Goal: Check status: Check status

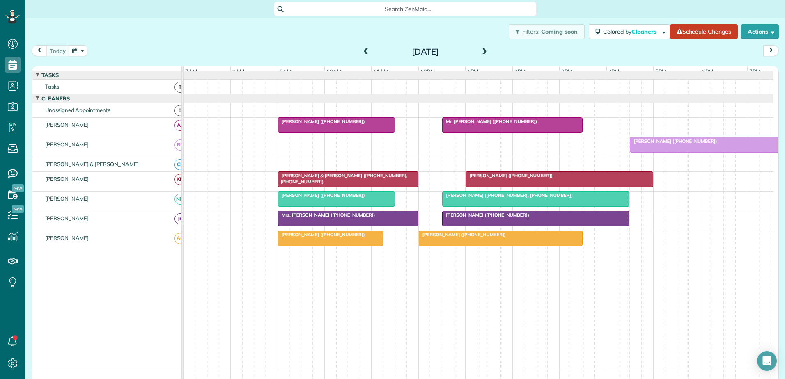
scroll to position [4, 4]
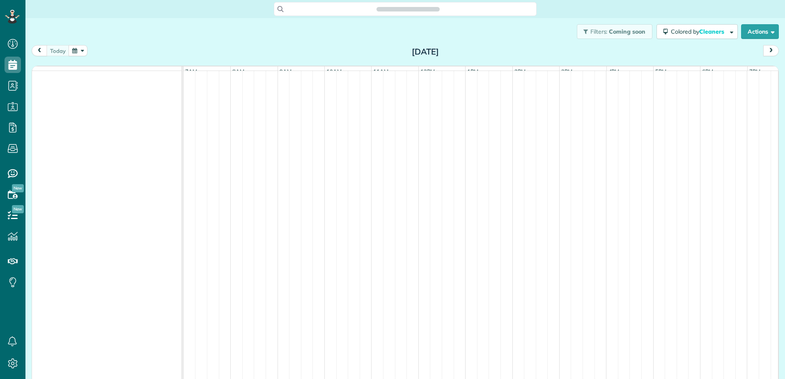
scroll to position [4, 4]
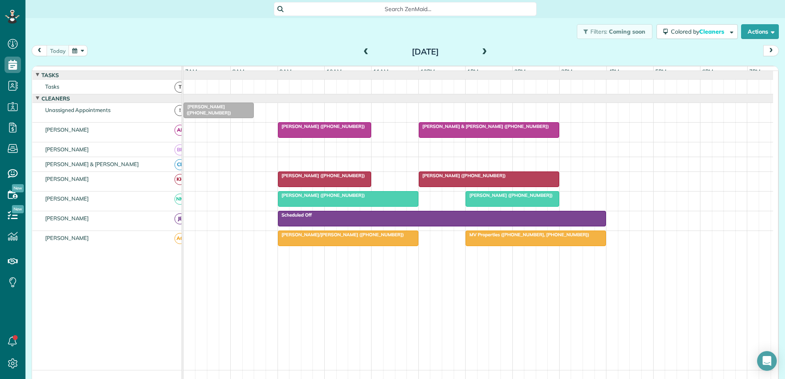
click at [481, 53] on span at bounding box center [484, 51] width 9 height 7
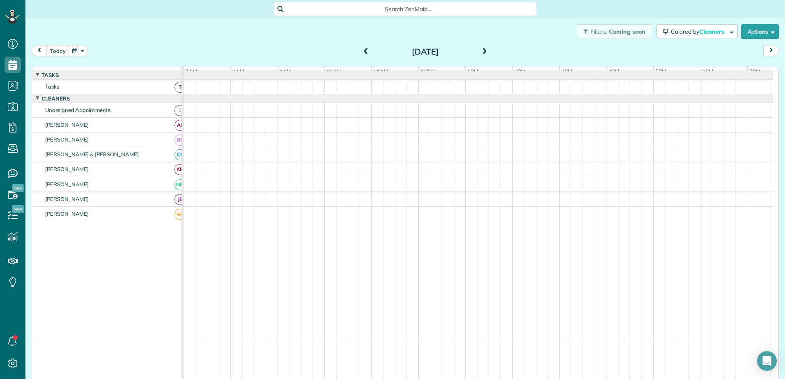
click at [481, 53] on span at bounding box center [484, 51] width 9 height 7
click at [54, 53] on button "today" at bounding box center [57, 50] width 23 height 11
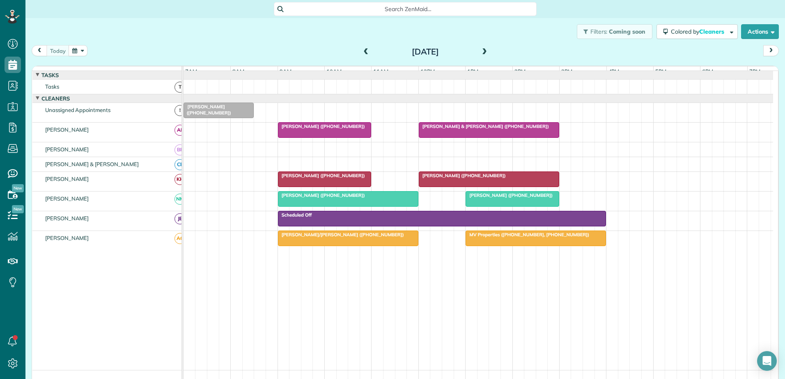
click at [362, 50] on span at bounding box center [366, 51] width 9 height 7
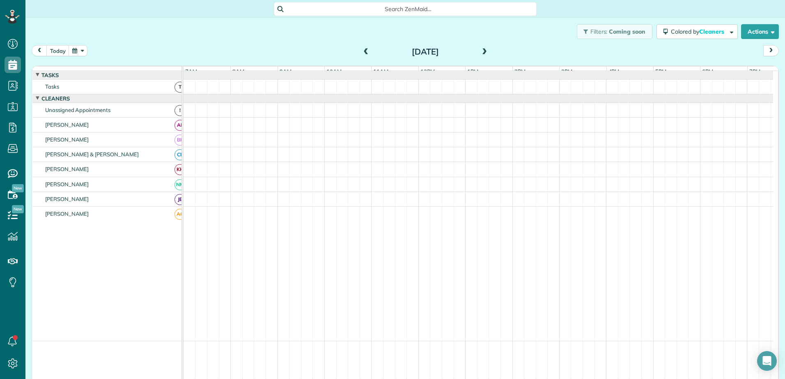
click at [481, 51] on span at bounding box center [484, 51] width 9 height 7
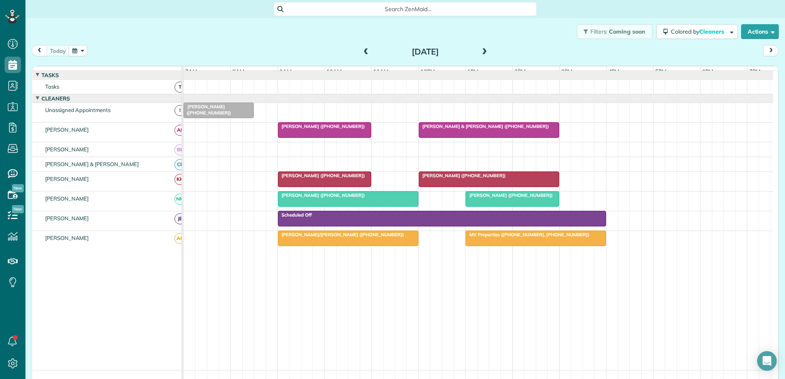
click at [364, 53] on span at bounding box center [366, 51] width 9 height 7
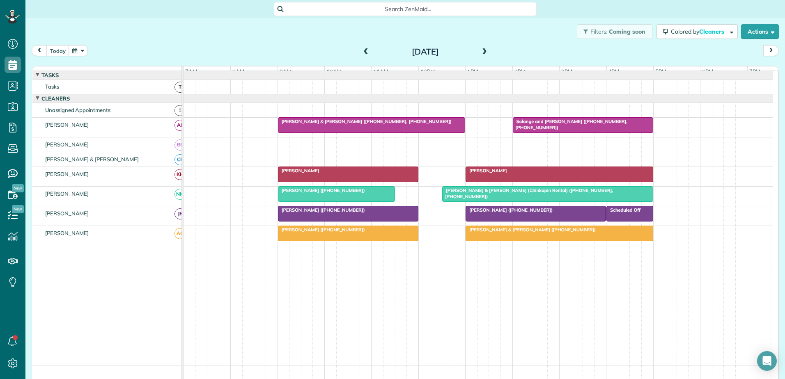
click at [535, 174] on div "[PERSON_NAME]" at bounding box center [559, 171] width 183 height 6
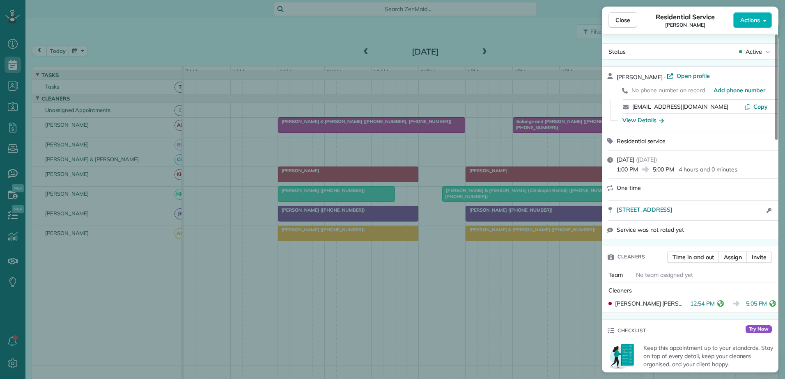
click at [535, 176] on div "Close Residential Service [PERSON_NAME] Actions Status Active [PERSON_NAME] · O…" at bounding box center [392, 189] width 785 height 379
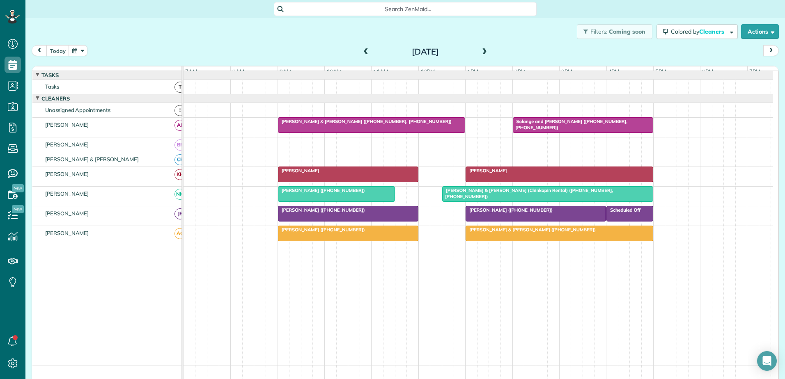
click at [350, 180] on div at bounding box center [348, 174] width 140 height 15
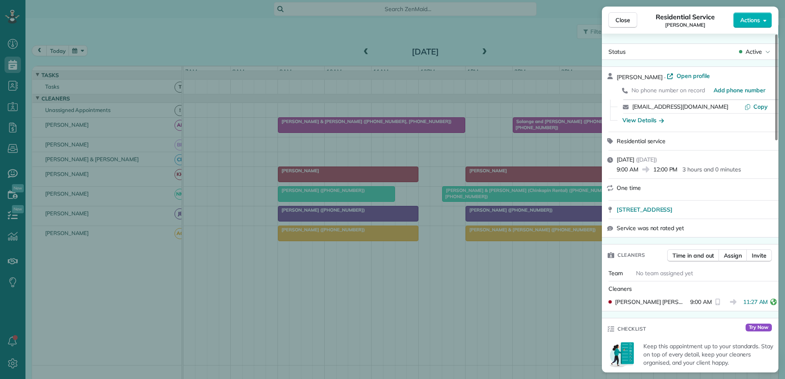
click at [350, 180] on div "Close Residential Service [PERSON_NAME] Actions Status Active [PERSON_NAME] · O…" at bounding box center [392, 189] width 785 height 379
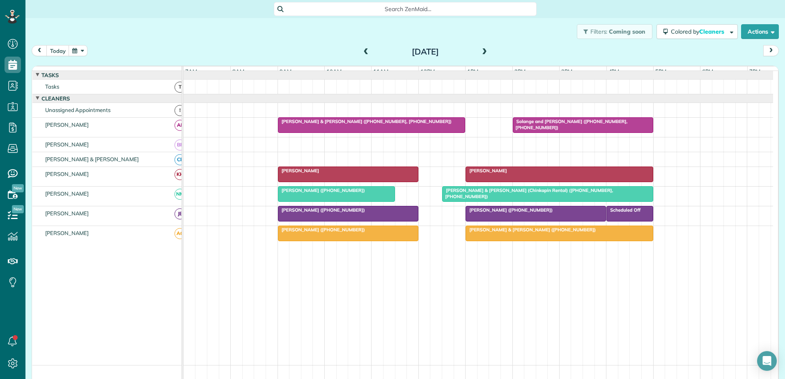
click at [504, 182] on div at bounding box center [559, 174] width 187 height 15
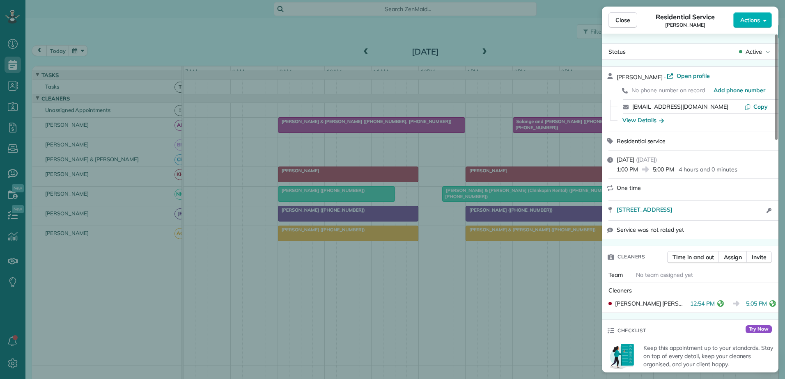
click at [396, 178] on div "Close Residential Service [PERSON_NAME] Actions Status Active [PERSON_NAME] · O…" at bounding box center [392, 189] width 785 height 379
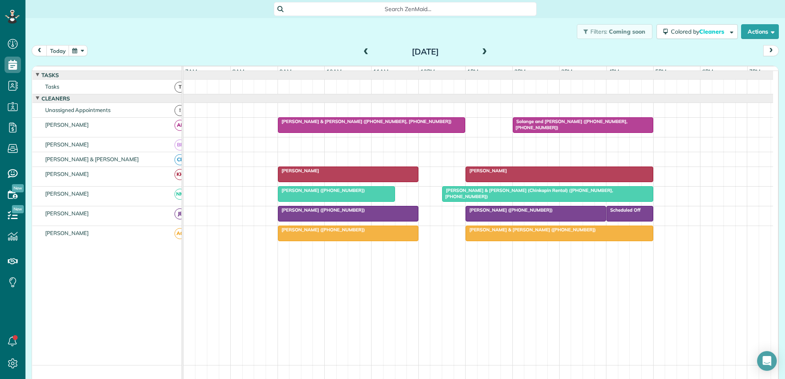
click at [396, 174] on div "[PERSON_NAME]" at bounding box center [347, 171] width 135 height 6
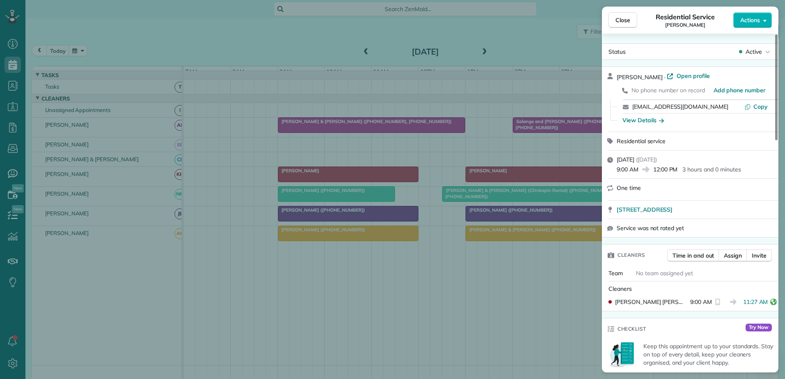
click at [396, 178] on div "Close Residential Service [PERSON_NAME] Actions Status Active [PERSON_NAME] · O…" at bounding box center [392, 189] width 785 height 379
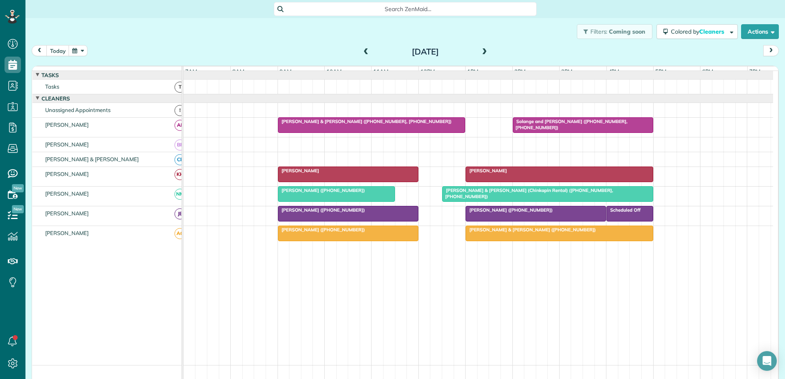
click at [491, 174] on span "[PERSON_NAME]" at bounding box center [486, 171] width 42 height 6
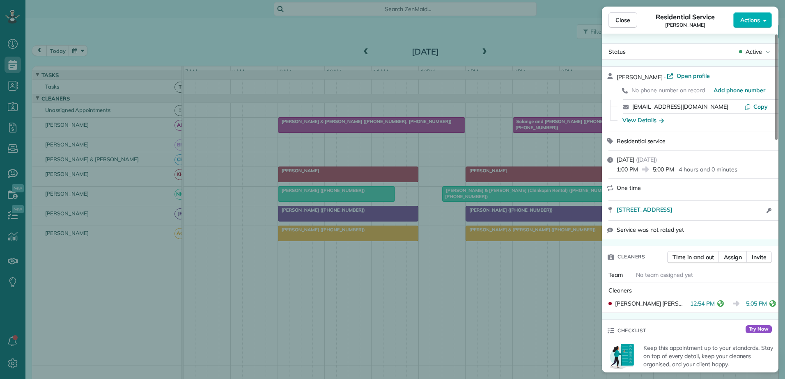
click at [401, 176] on div "Close Residential Service [PERSON_NAME] Actions Status Active [PERSON_NAME] · O…" at bounding box center [392, 189] width 785 height 379
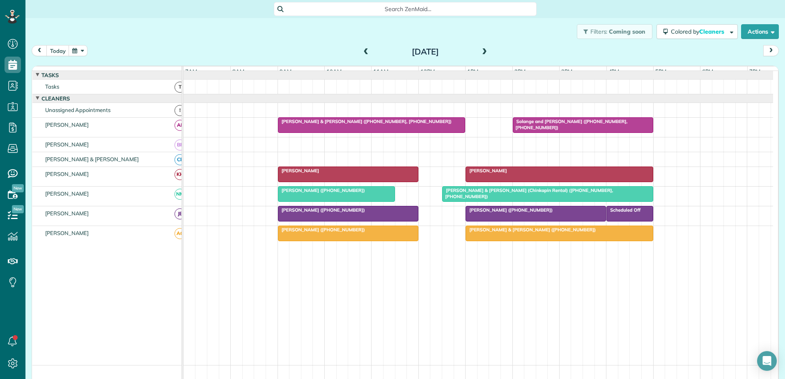
click at [401, 174] on div "[PERSON_NAME]" at bounding box center [347, 171] width 135 height 6
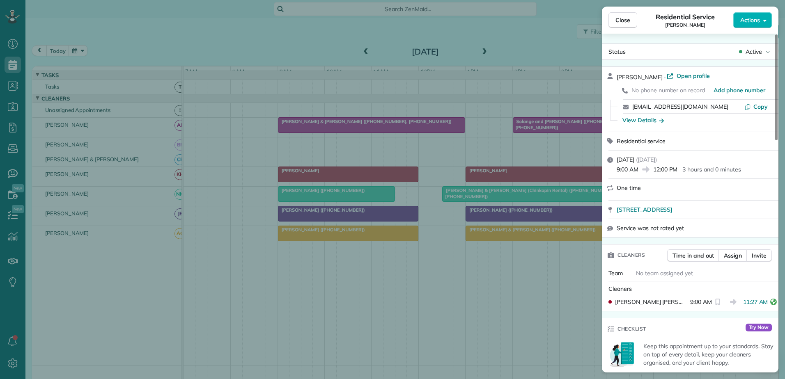
click at [517, 176] on div "Close Residential Service [PERSON_NAME] Actions Status Active [PERSON_NAME] · O…" at bounding box center [392, 189] width 785 height 379
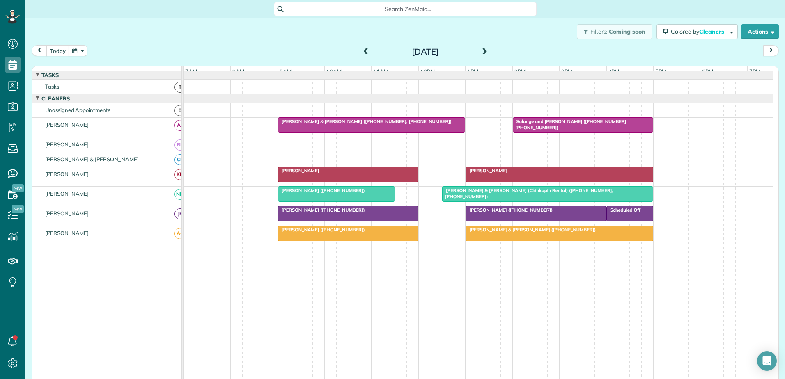
click at [519, 174] on div "[PERSON_NAME]" at bounding box center [559, 171] width 183 height 6
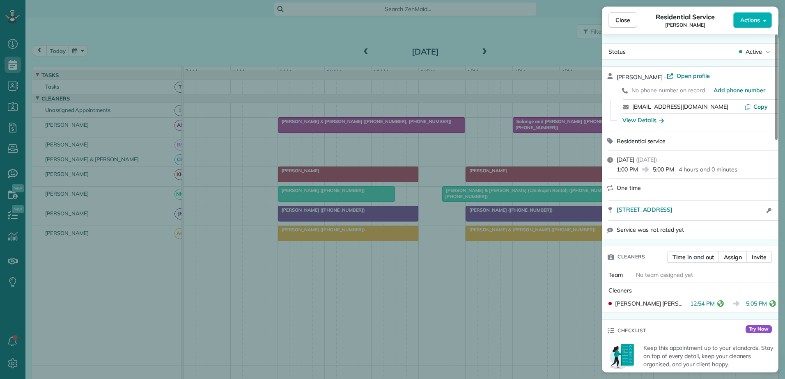
click at [380, 174] on div "Close Residential Service [PERSON_NAME] Actions Status Active [PERSON_NAME] · O…" at bounding box center [392, 189] width 785 height 379
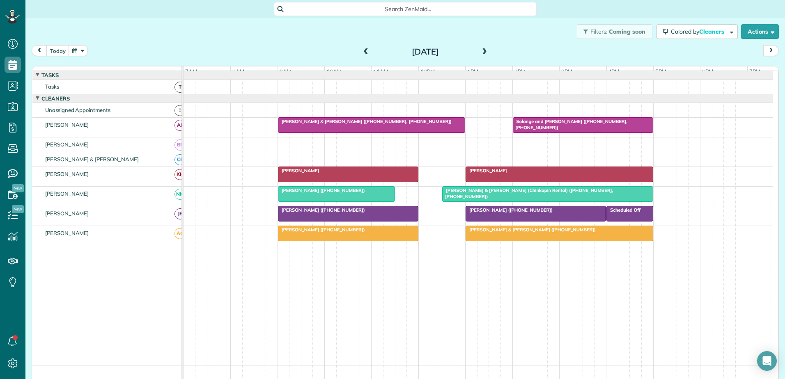
click at [381, 174] on div "[PERSON_NAME]" at bounding box center [347, 171] width 135 height 6
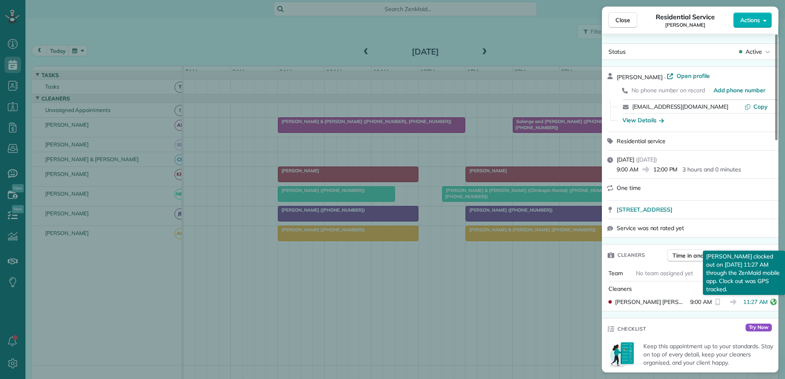
click at [770, 301] on icon "reset" at bounding box center [773, 302] width 7 height 7
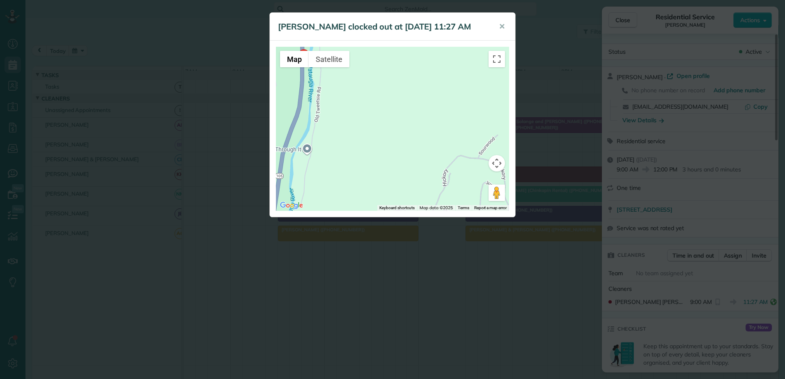
drag, startPoint x: 392, startPoint y: 105, endPoint x: 497, endPoint y: 207, distance: 147.1
click at [497, 207] on div "Map Terrain Satellite Labels Keyboard shortcuts Map Data Map data ©2025 Map dat…" at bounding box center [392, 129] width 233 height 164
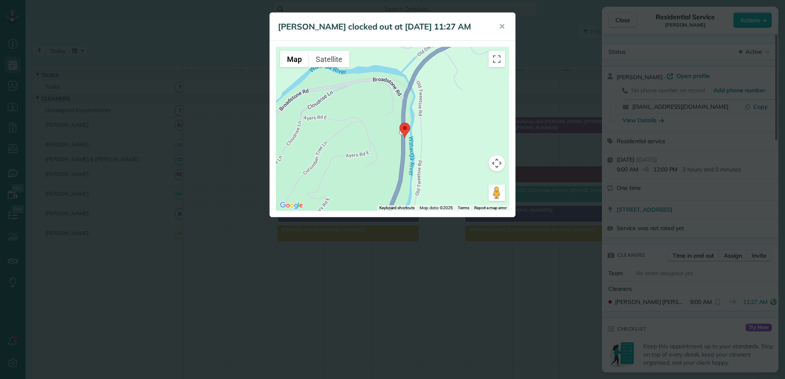
drag, startPoint x: 373, startPoint y: 120, endPoint x: 468, endPoint y: 189, distance: 117.5
click at [468, 189] on div at bounding box center [392, 129] width 233 height 164
click at [504, 26] on span "✕" at bounding box center [502, 26] width 6 height 9
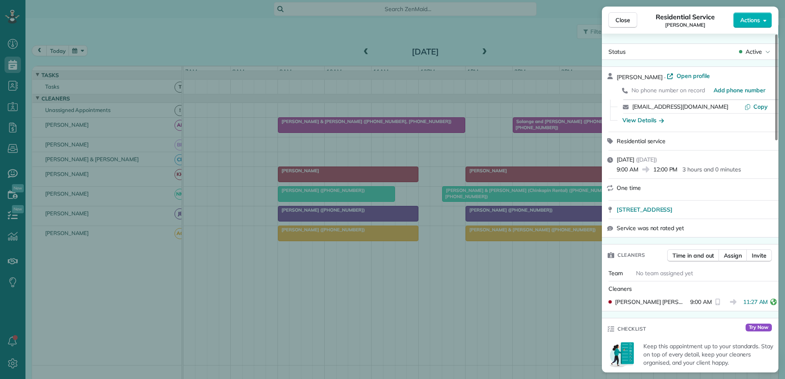
click at [499, 177] on div "Close Residential Service [PERSON_NAME] Actions Status Active [PERSON_NAME] · O…" at bounding box center [392, 189] width 785 height 379
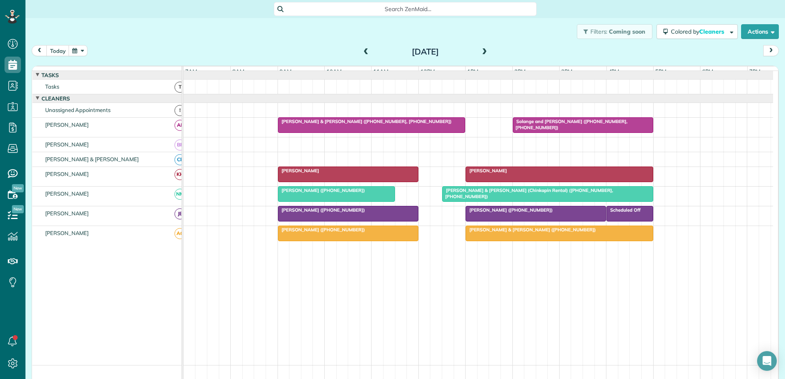
click at [499, 174] on div "[PERSON_NAME]" at bounding box center [559, 171] width 183 height 6
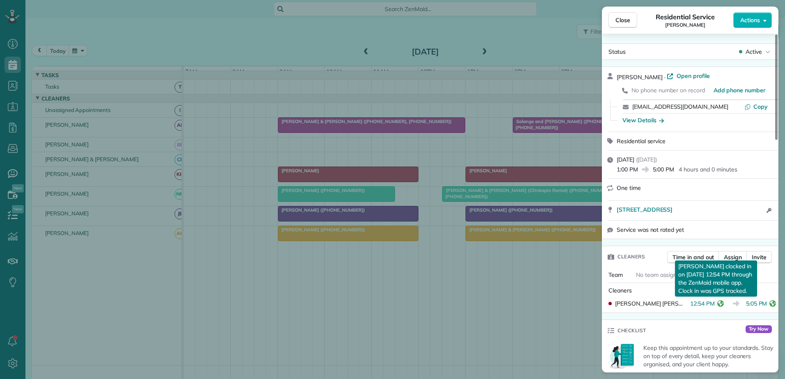
click at [717, 303] on icon "reset" at bounding box center [720, 303] width 7 height 7
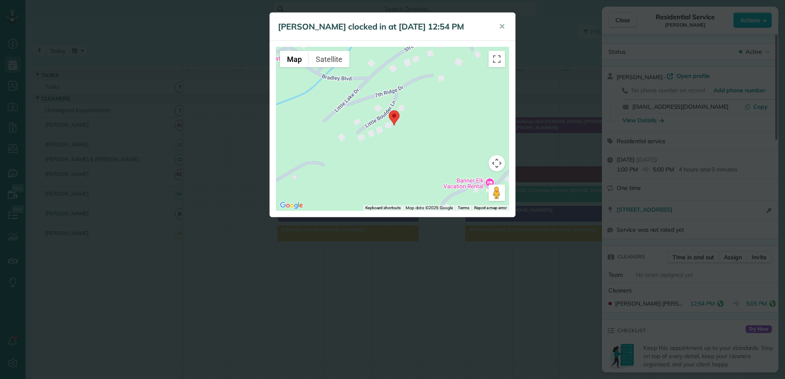
drag, startPoint x: 398, startPoint y: 107, endPoint x: 467, endPoint y: 215, distance: 128.1
click at [467, 215] on div "← Move left → Move right ↑ Move up ↓ Move down + Zoom in - Zoom out Home Jump l…" at bounding box center [392, 129] width 245 height 176
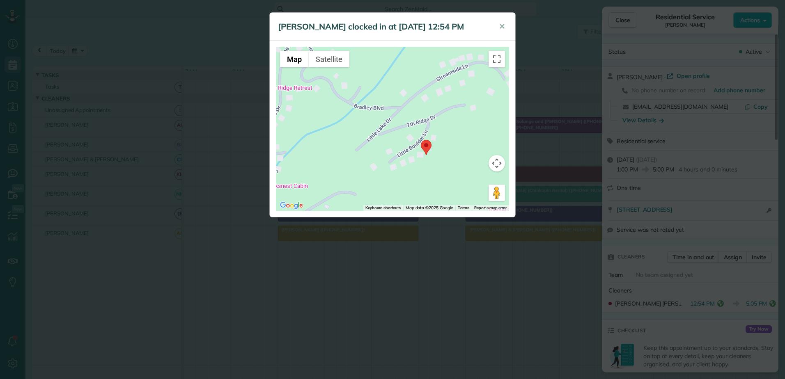
drag, startPoint x: 410, startPoint y: 133, endPoint x: 442, endPoint y: 163, distance: 44.1
click at [442, 163] on div at bounding box center [392, 129] width 233 height 164
click at [745, 302] on div "[PERSON_NAME] clocked in at [DATE] 12:54 PM ✕ ← Move left → Move right ↑ Move u…" at bounding box center [392, 189] width 785 height 379
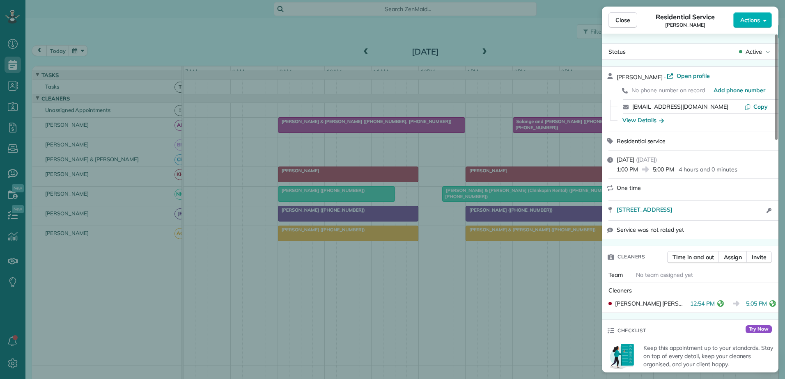
click at [769, 304] on icon "reset" at bounding box center [772, 303] width 7 height 7
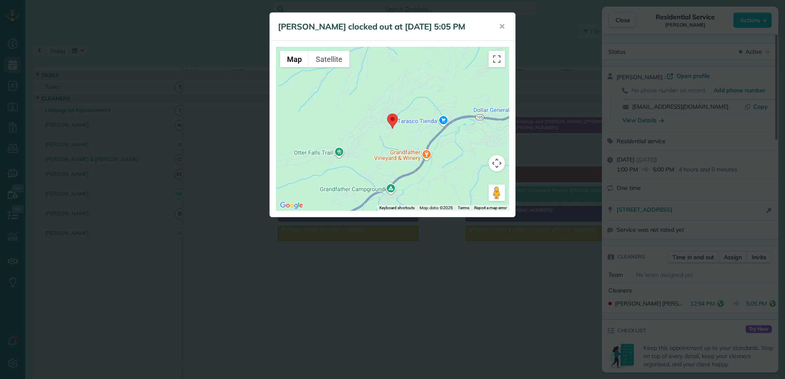
click at [766, 302] on div "[PERSON_NAME] clocked out at [DATE] 5:05 PM ✕ ← Move left → Move right ↑ Move u…" at bounding box center [392, 189] width 785 height 379
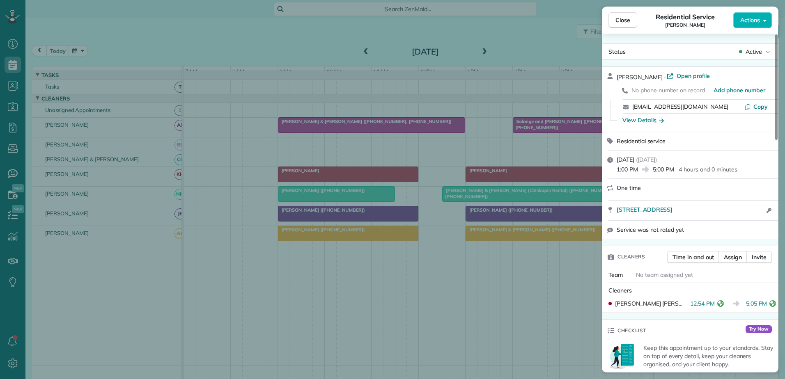
click at [383, 183] on div "Close Residential Service [PERSON_NAME] Actions Status Active [PERSON_NAME] · O…" at bounding box center [392, 189] width 785 height 379
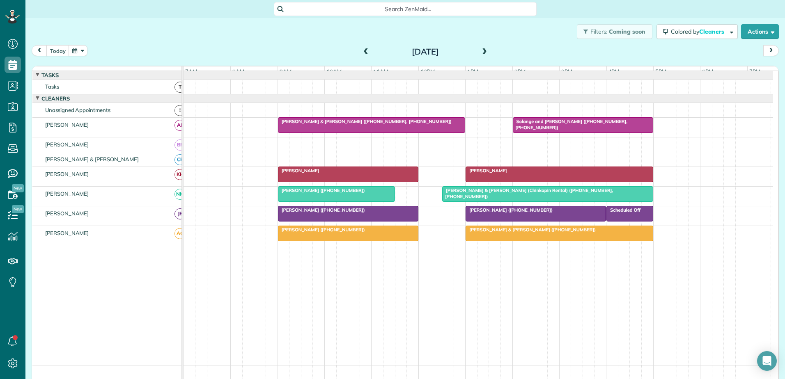
click at [382, 174] on div "[PERSON_NAME]" at bounding box center [347, 171] width 135 height 6
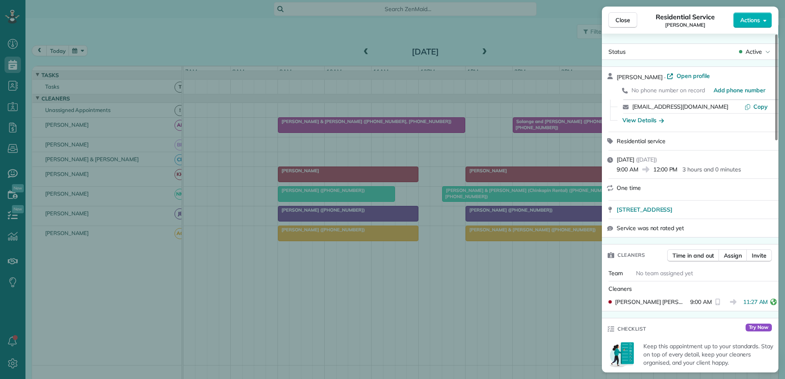
click at [770, 299] on icon "reset" at bounding box center [773, 302] width 7 height 7
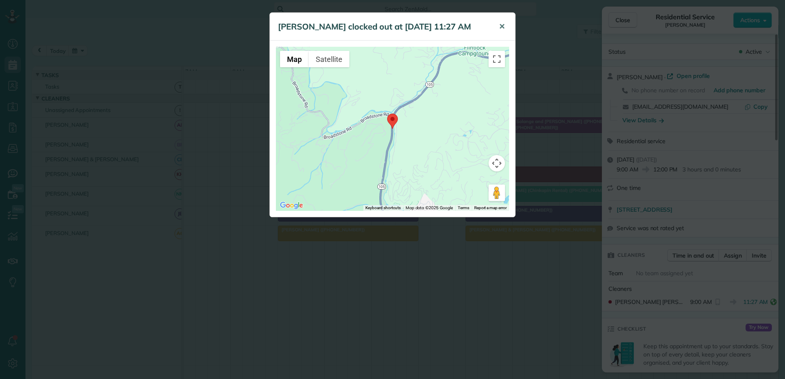
click at [504, 24] on span "✕" at bounding box center [502, 26] width 6 height 9
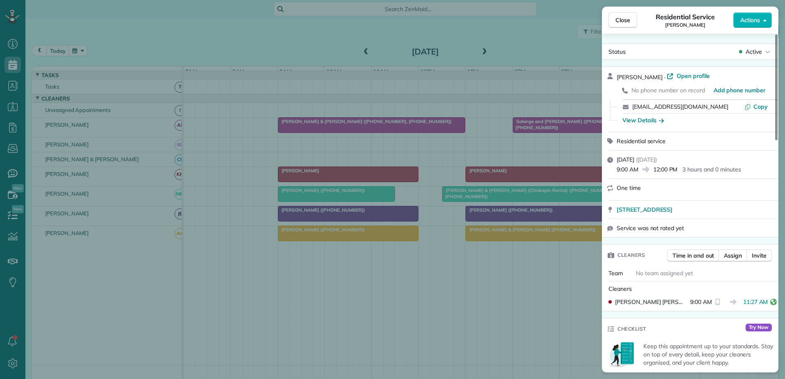
click at [516, 177] on div "Close Residential Service [PERSON_NAME] Actions Status Active [PERSON_NAME] · O…" at bounding box center [392, 189] width 785 height 379
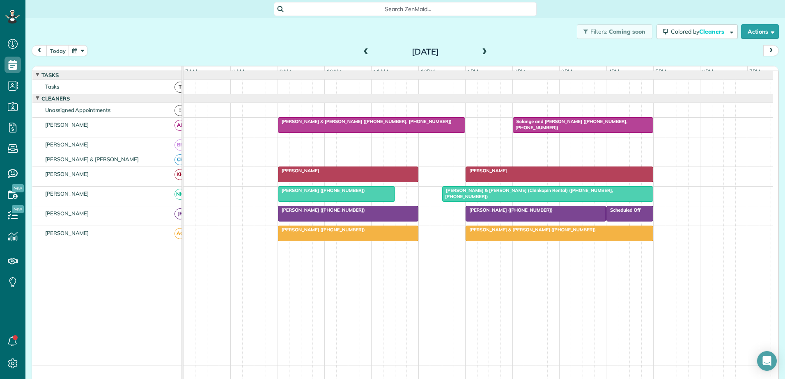
click at [516, 174] on div "[PERSON_NAME]" at bounding box center [559, 171] width 183 height 6
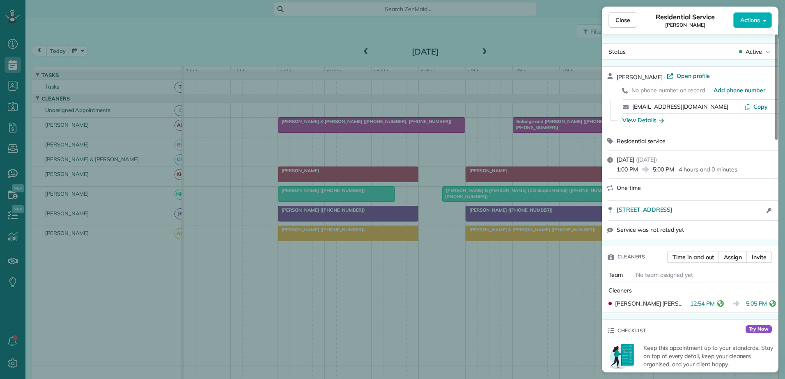
click at [516, 177] on div "Close Residential Service [PERSON_NAME] Actions Status Active [PERSON_NAME] · O…" at bounding box center [392, 189] width 785 height 379
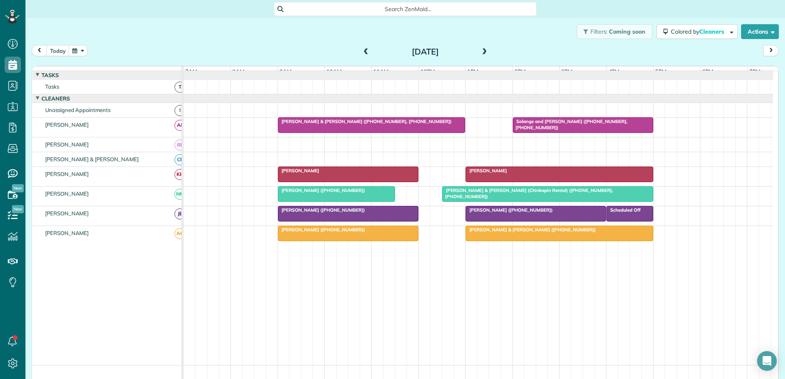
click at [364, 54] on span at bounding box center [366, 51] width 9 height 7
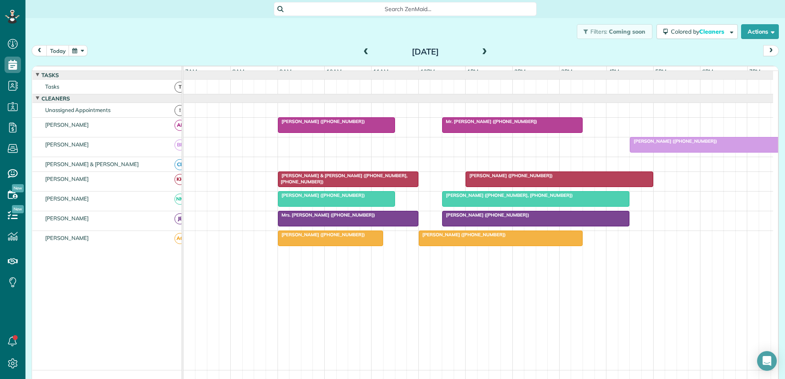
click at [317, 185] on div at bounding box center [348, 179] width 140 height 15
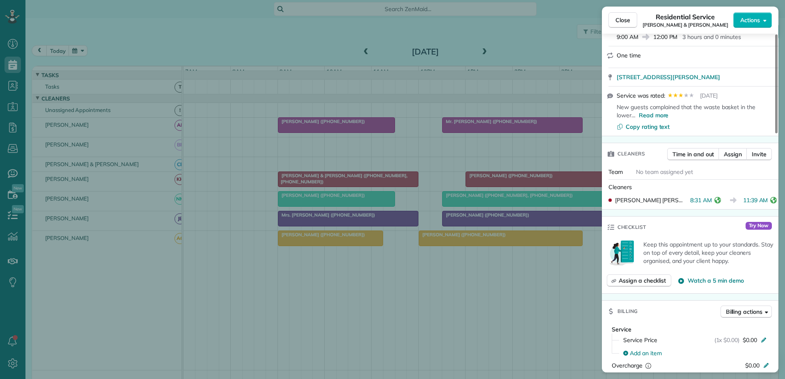
scroll to position [164, 0]
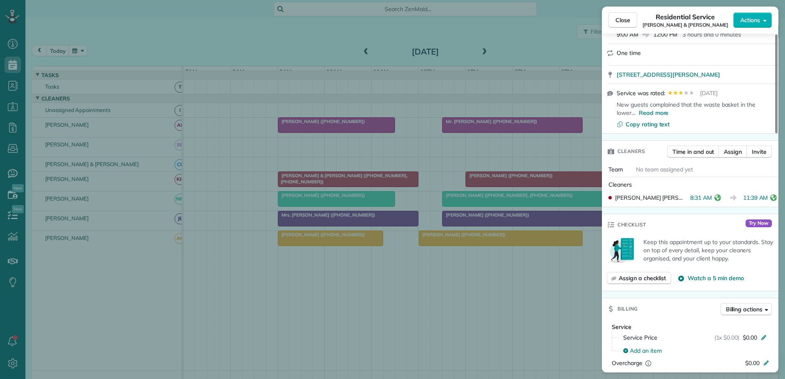
click at [714, 197] on icon "reset" at bounding box center [717, 198] width 7 height 7
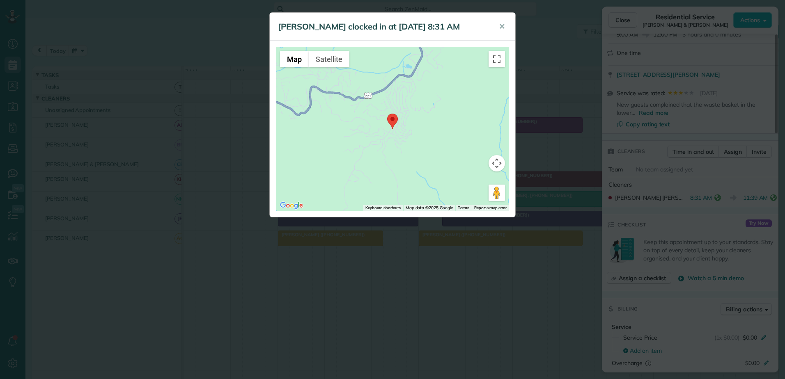
click at [711, 197] on div "[PERSON_NAME] clocked in at [DATE] 8:31 AM ✕ ← Move left → Move right ↑ Move up…" at bounding box center [392, 189] width 785 height 379
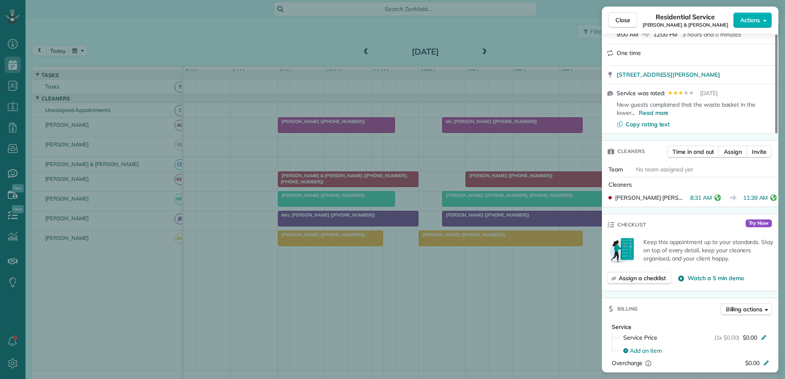
click at [771, 197] on icon "reset" at bounding box center [773, 198] width 7 height 7
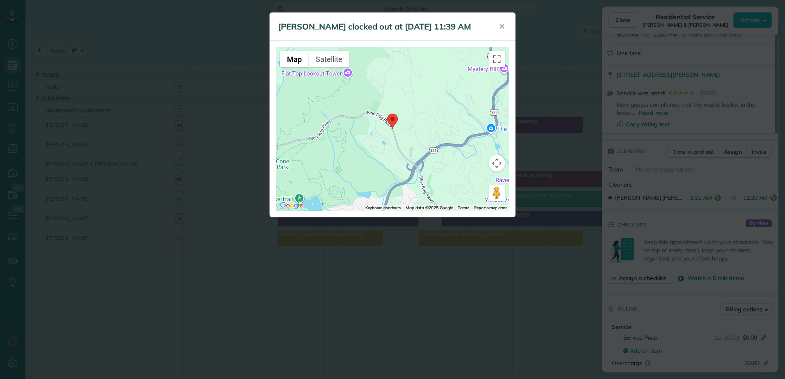
click at [771, 197] on div "[PERSON_NAME] clocked out at [DATE] 11:39 AM ✕ ← Move left → Move right ↑ Move …" at bounding box center [392, 189] width 785 height 379
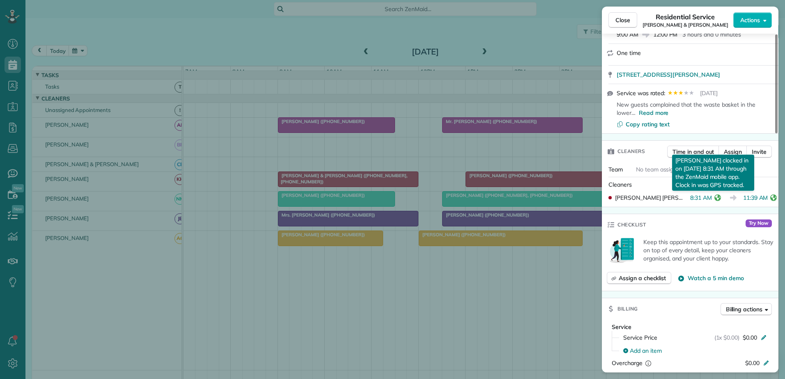
click at [714, 197] on icon "reset" at bounding box center [717, 198] width 7 height 7
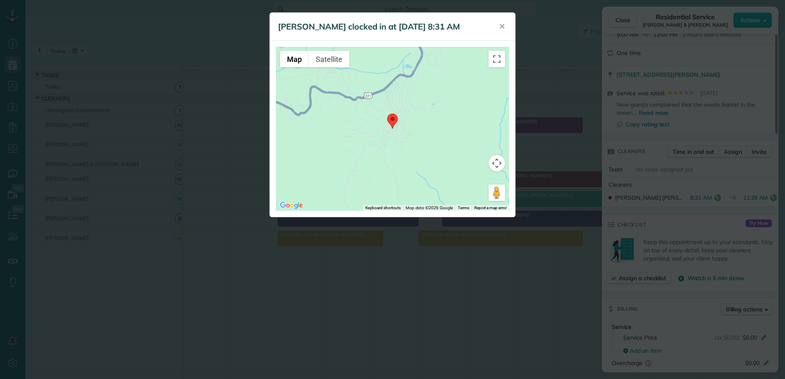
click at [713, 197] on div "[PERSON_NAME] clocked in at [DATE] 8:31 AM ✕ ← Move left → Move right ↑ Move up…" at bounding box center [392, 189] width 785 height 379
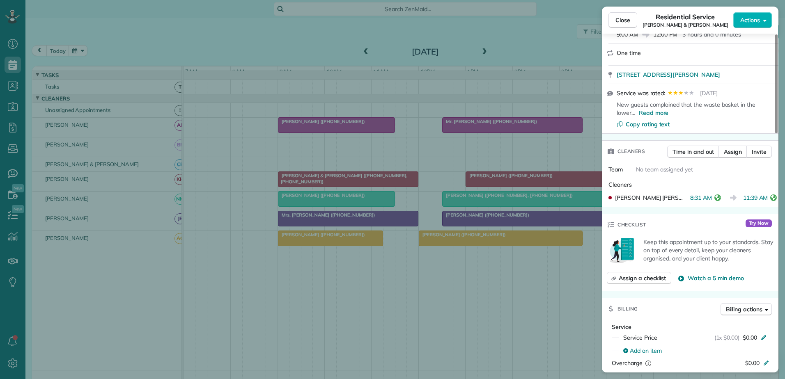
click at [770, 199] on icon "reset" at bounding box center [773, 198] width 7 height 7
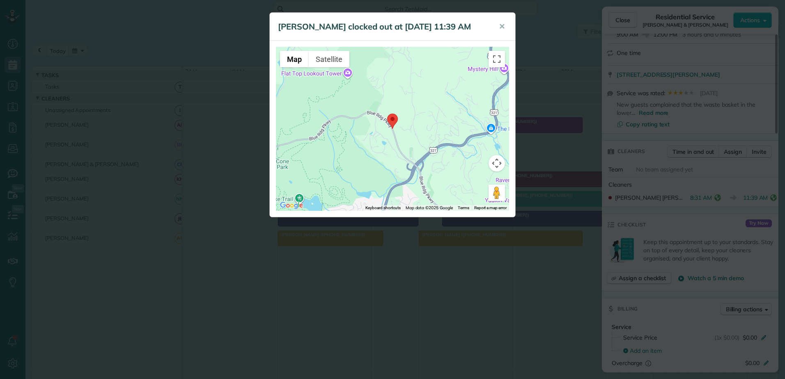
click at [767, 196] on div "[PERSON_NAME] clocked out at [DATE] 11:39 AM ✕ ← Move left → Move right ↑ Move …" at bounding box center [392, 189] width 785 height 379
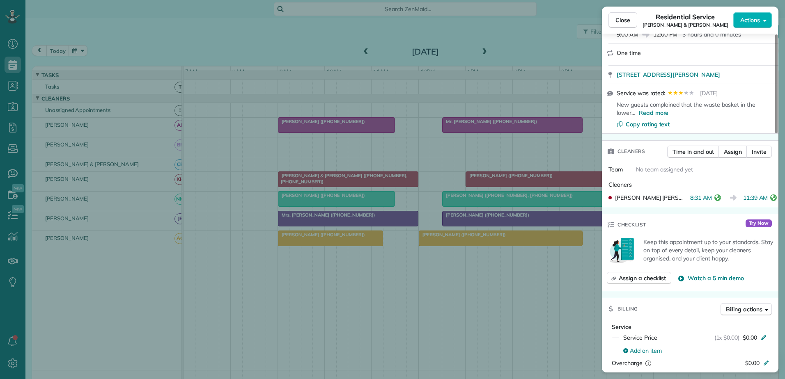
click at [514, 180] on div "Close Residential Service [PERSON_NAME] & [PERSON_NAME] Actions Status Active […" at bounding box center [392, 189] width 785 height 379
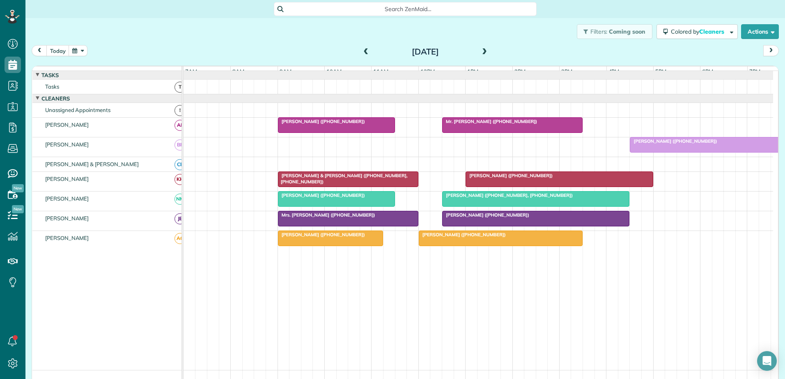
click at [514, 179] on span "[PERSON_NAME] ([PHONE_NUMBER])" at bounding box center [509, 176] width 88 height 6
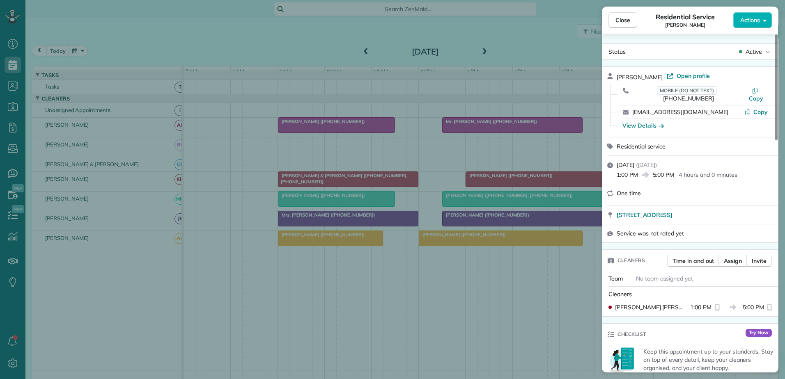
click at [360, 50] on div "Close Residential Service [PERSON_NAME] Actions Status Active [PERSON_NAME] · O…" at bounding box center [392, 189] width 785 height 379
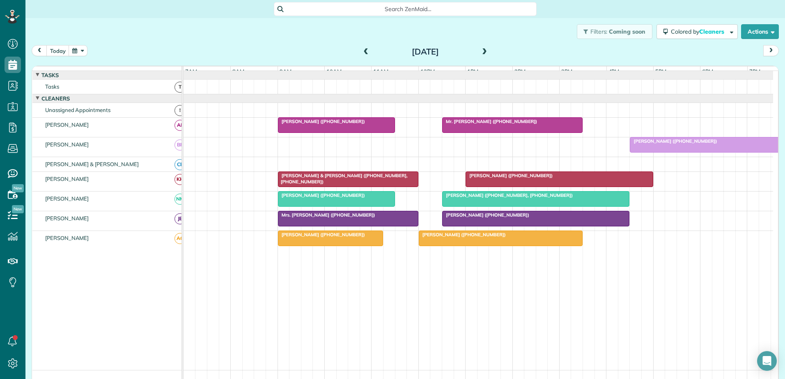
click at [360, 50] on body "Dashboard Scheduling Calendar View List View Dispatch View - Weekly scheduling …" at bounding box center [392, 189] width 785 height 379
click at [363, 49] on span at bounding box center [366, 51] width 9 height 7
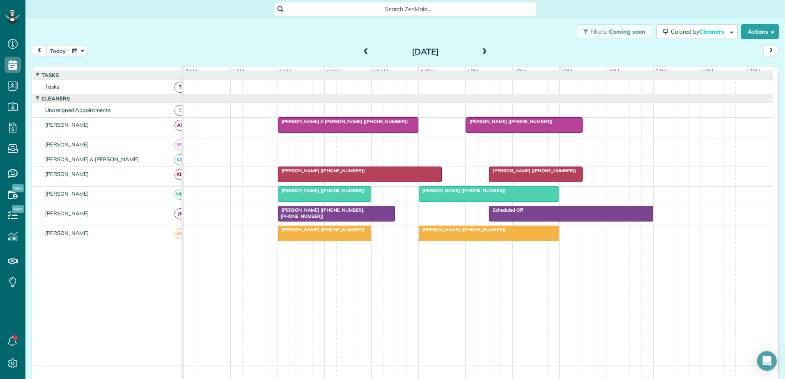
click at [325, 174] on div "[PERSON_NAME] ([PHONE_NUMBER])" at bounding box center [359, 171] width 159 height 6
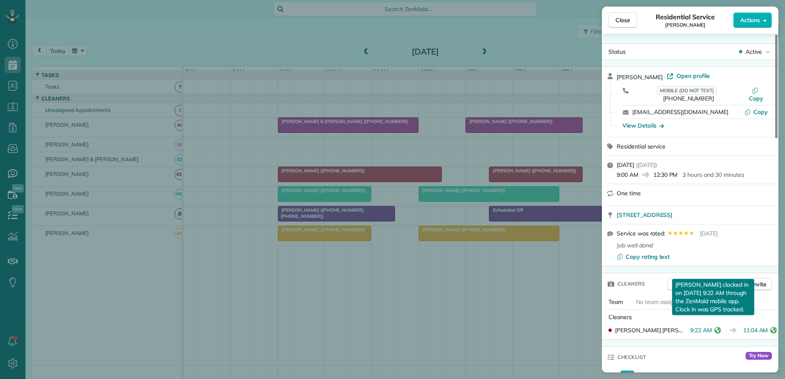
click at [714, 327] on icon "reset" at bounding box center [717, 330] width 7 height 7
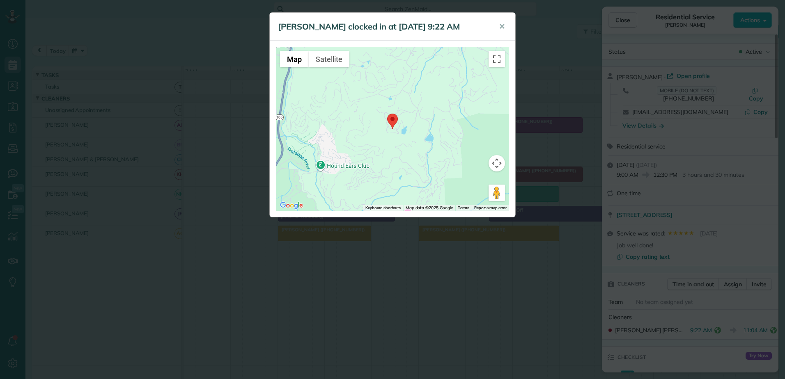
click at [711, 322] on div "[PERSON_NAME] clocked in at [DATE] 9:22 AM ✕ ← Move left → Move right ↑ Move up…" at bounding box center [392, 189] width 785 height 379
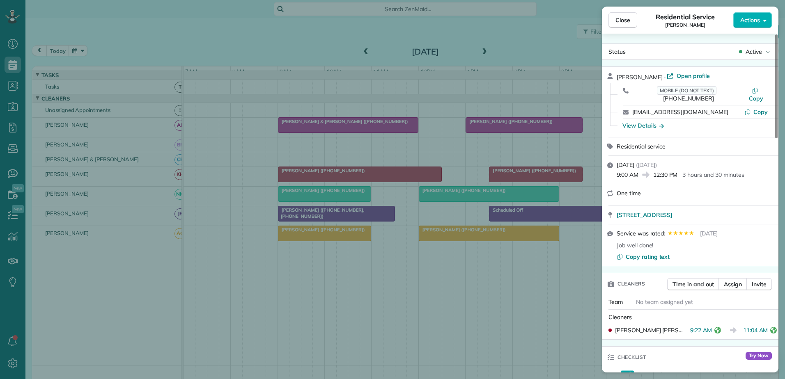
click at [772, 327] on icon "reset" at bounding box center [773, 330] width 7 height 7
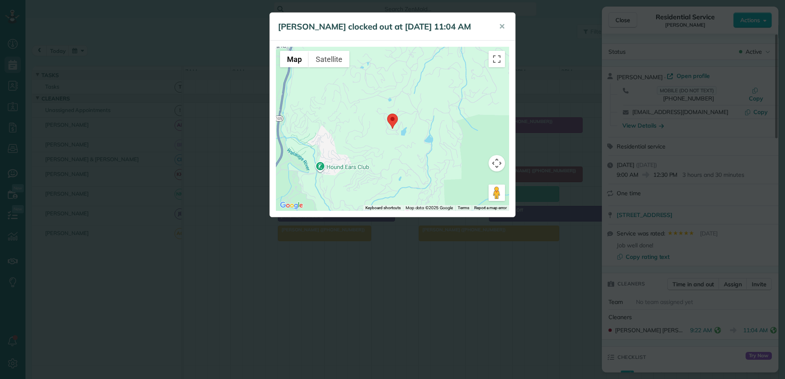
click at [771, 322] on div "[PERSON_NAME] clocked out at [DATE] 11:04 AM ✕ ← Move left → Move right ↑ Move …" at bounding box center [392, 189] width 785 height 379
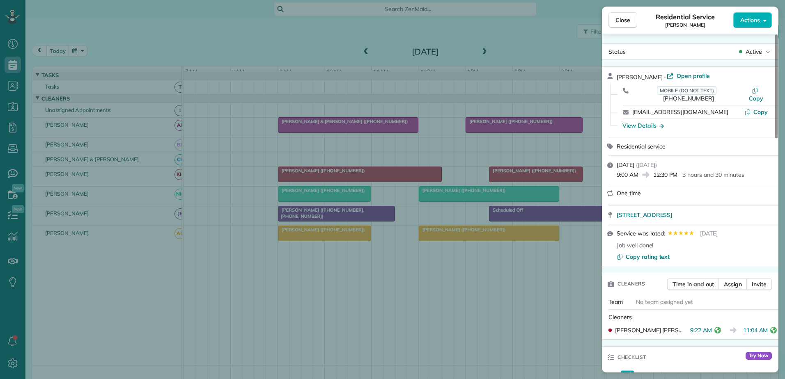
click at [520, 181] on div "Close Residential Service [PERSON_NAME] Actions Status Active [PERSON_NAME] · O…" at bounding box center [392, 189] width 785 height 379
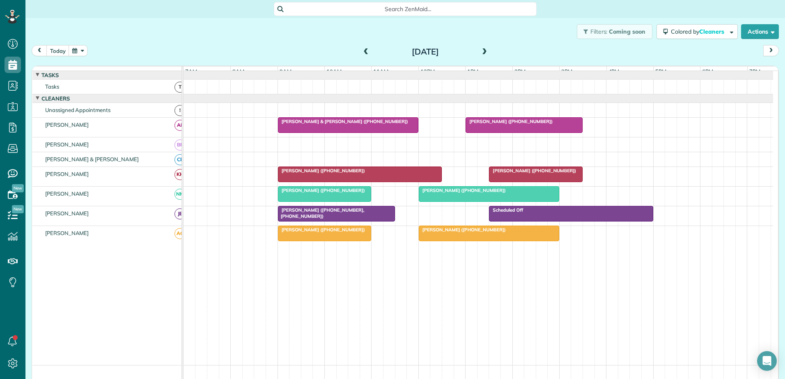
click at [520, 181] on div at bounding box center [535, 174] width 93 height 15
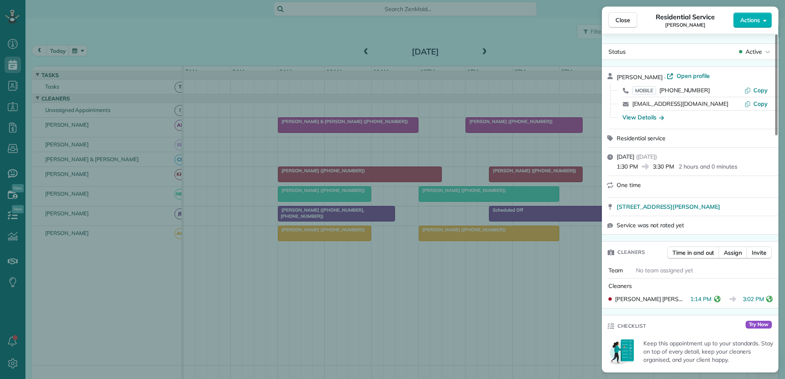
click at [714, 297] on icon "reset" at bounding box center [717, 299] width 7 height 7
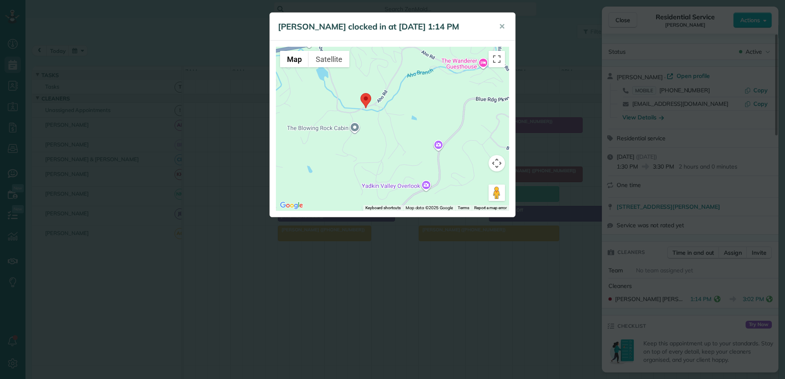
click at [719, 301] on div "[PERSON_NAME] clocked in at [DATE] 1:14 PM ✕ ← Move left → Move right ↑ Move up…" at bounding box center [392, 189] width 785 height 379
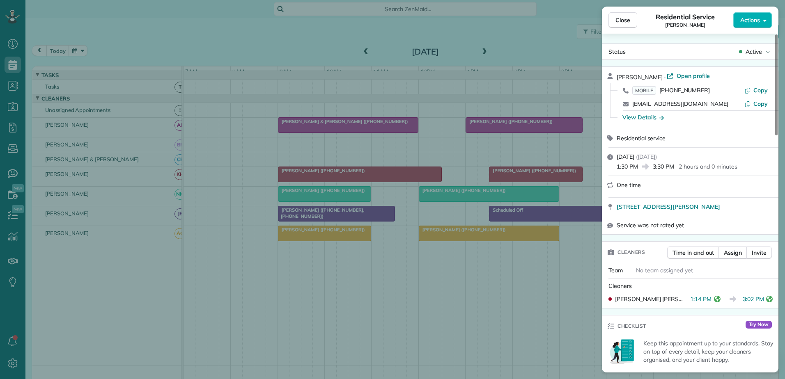
click at [766, 298] on icon "reset" at bounding box center [769, 299] width 7 height 7
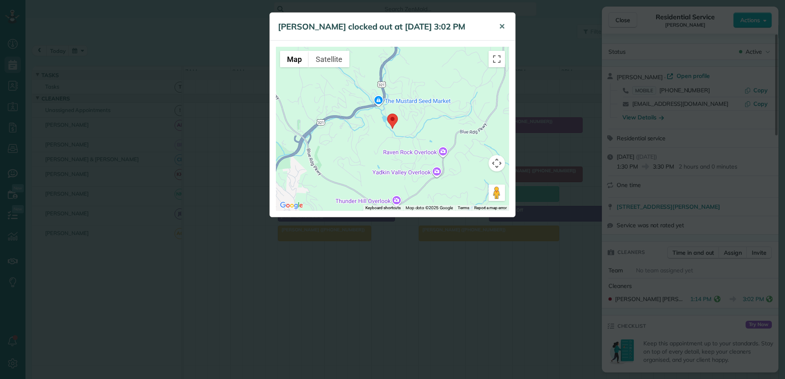
click at [505, 25] on button "✕" at bounding box center [501, 27] width 18 height 20
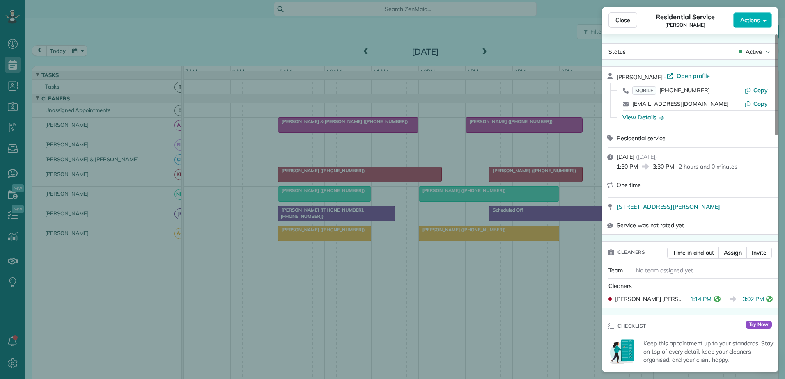
click at [503, 152] on div "Close Residential Service [PERSON_NAME] Actions Status Active [PERSON_NAME] · O…" at bounding box center [392, 189] width 785 height 379
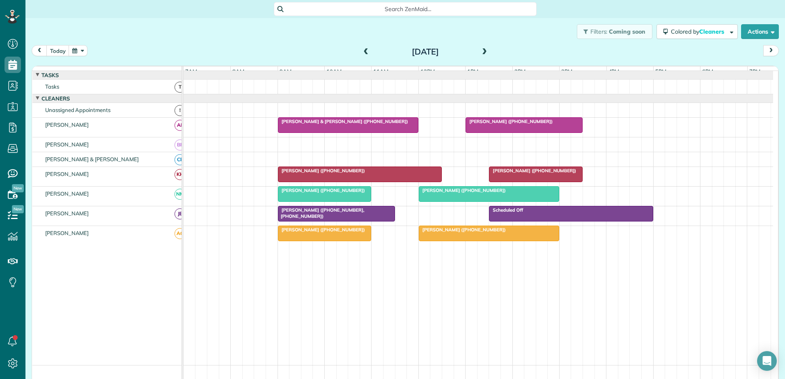
click at [480, 50] on span at bounding box center [484, 51] width 9 height 7
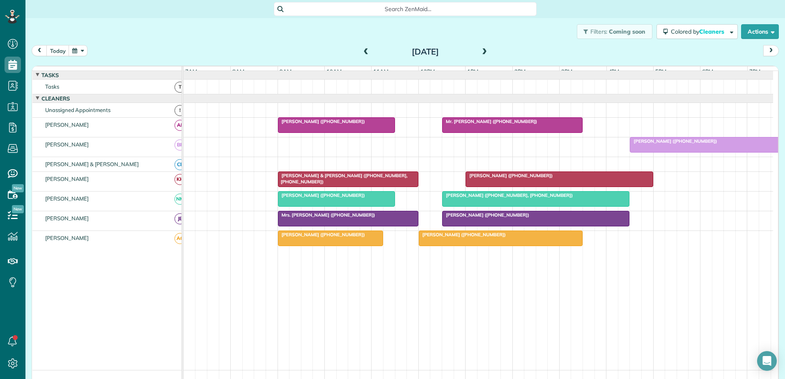
click at [485, 50] on span at bounding box center [484, 51] width 9 height 7
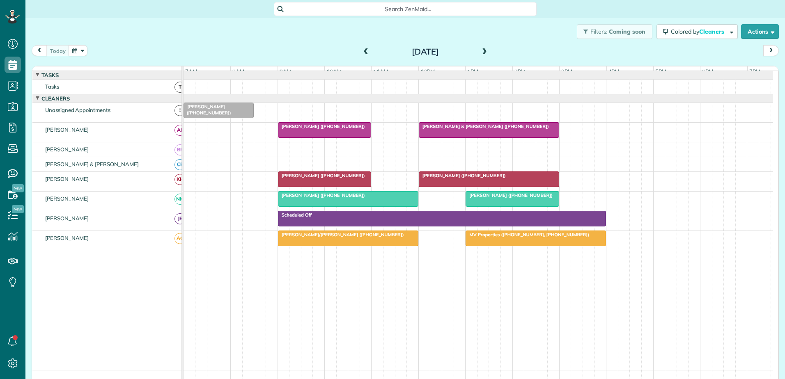
scroll to position [4, 4]
